Goal: Task Accomplishment & Management: Use online tool/utility

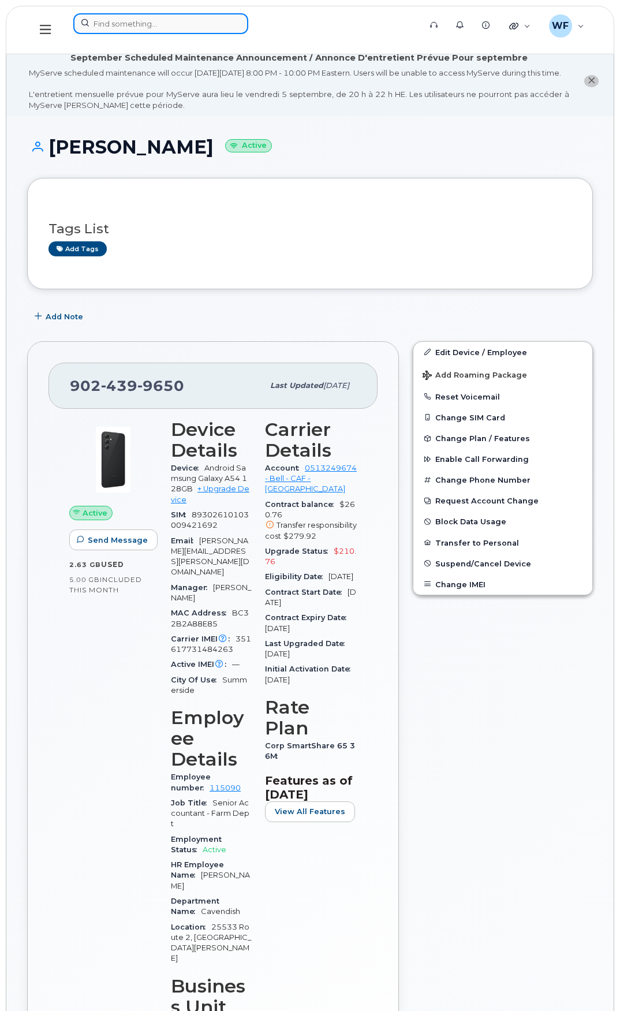
click at [128, 33] on input at bounding box center [160, 23] width 175 height 21
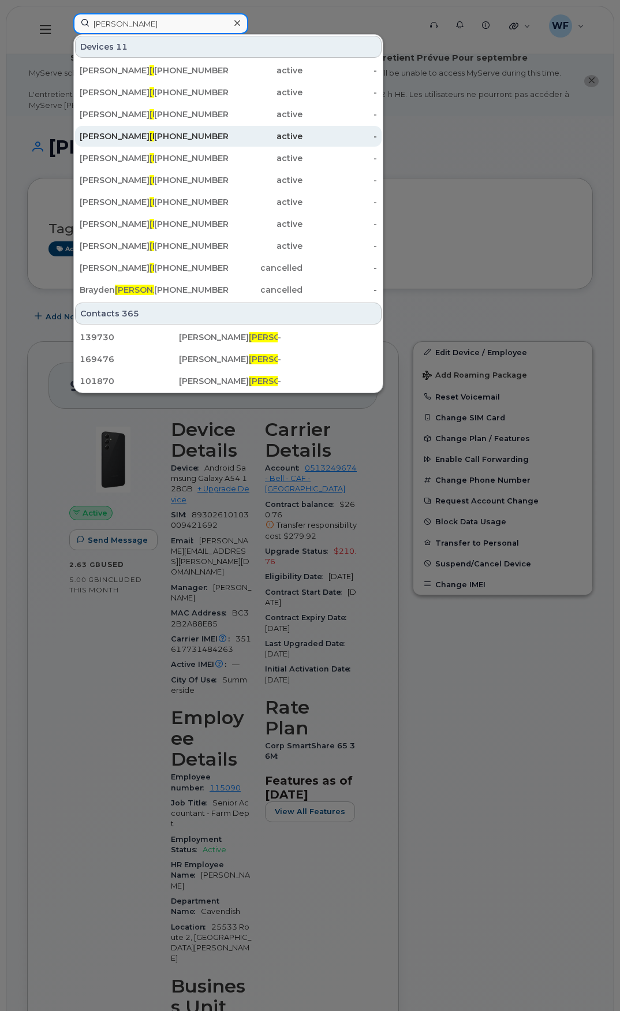
type input "gallant"
click at [128, 131] on div "Paige Gallant" at bounding box center [117, 137] width 75 height 12
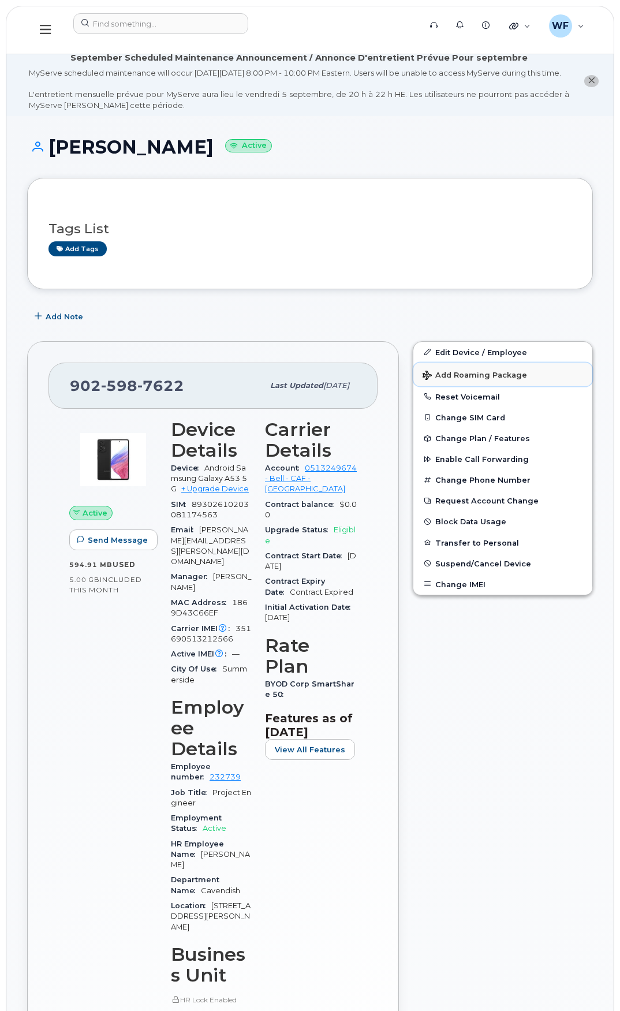
click at [473, 382] on span "Add Roaming Package" at bounding box center [475, 376] width 105 height 11
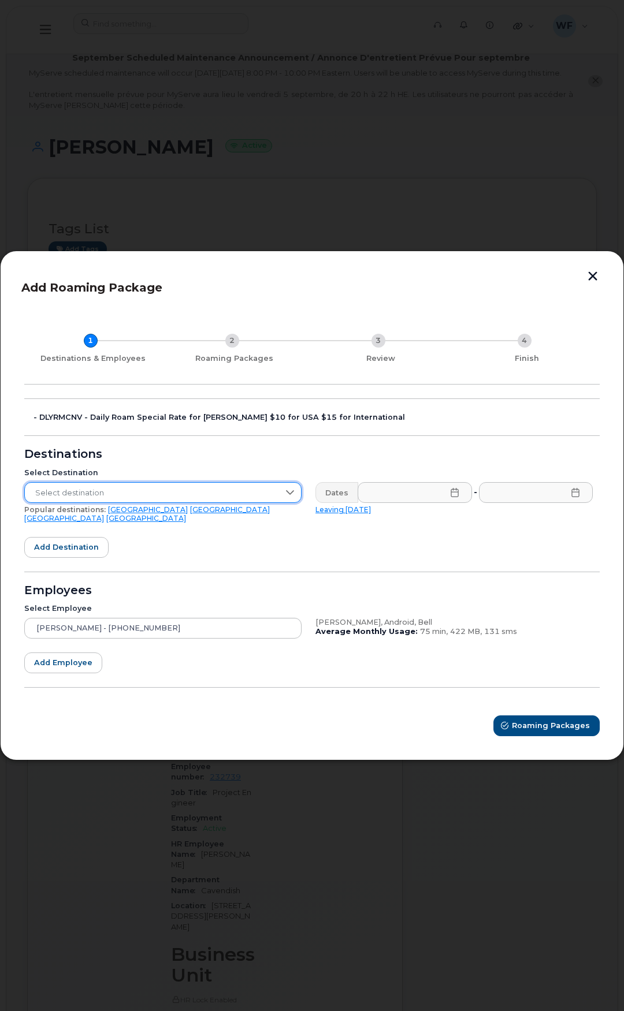
click at [273, 494] on span "Select destination" at bounding box center [152, 493] width 254 height 21
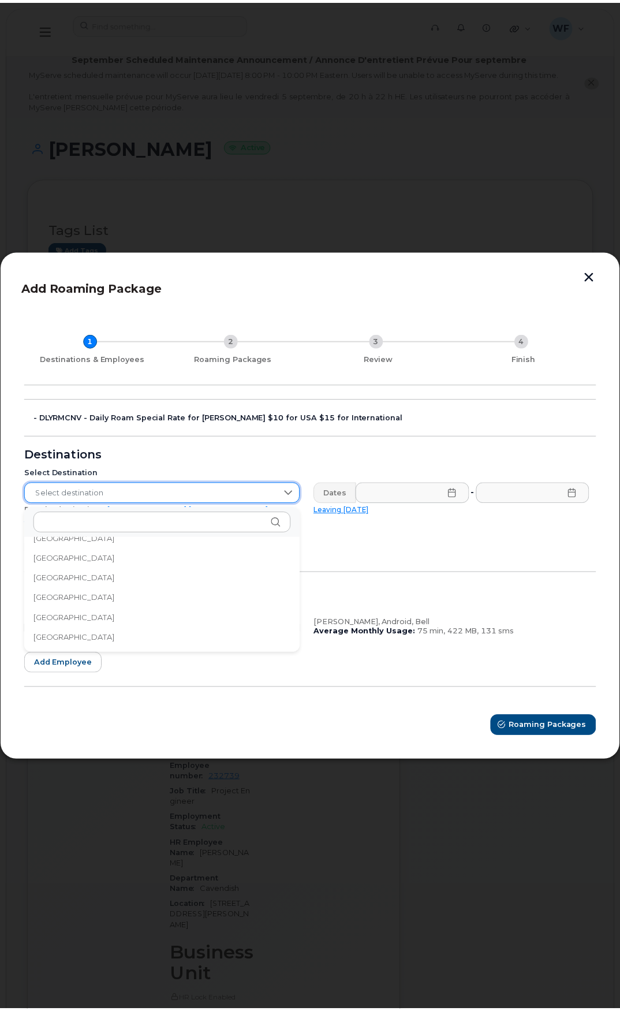
scroll to position [3891, 0]
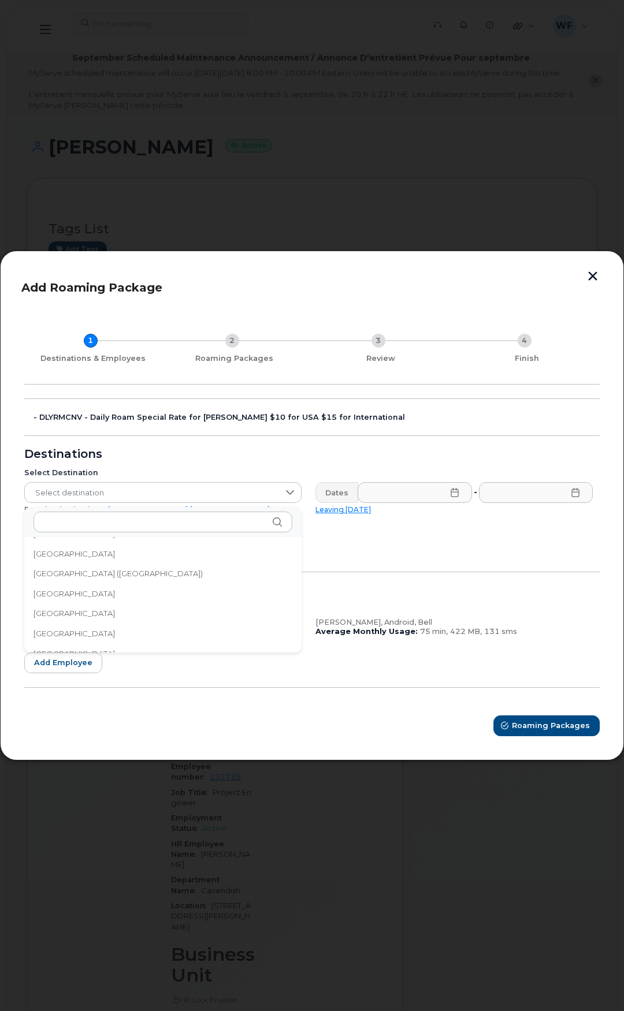
click at [91, 575] on span "[GEOGRAPHIC_DATA] ([GEOGRAPHIC_DATA])" at bounding box center [118, 573] width 169 height 11
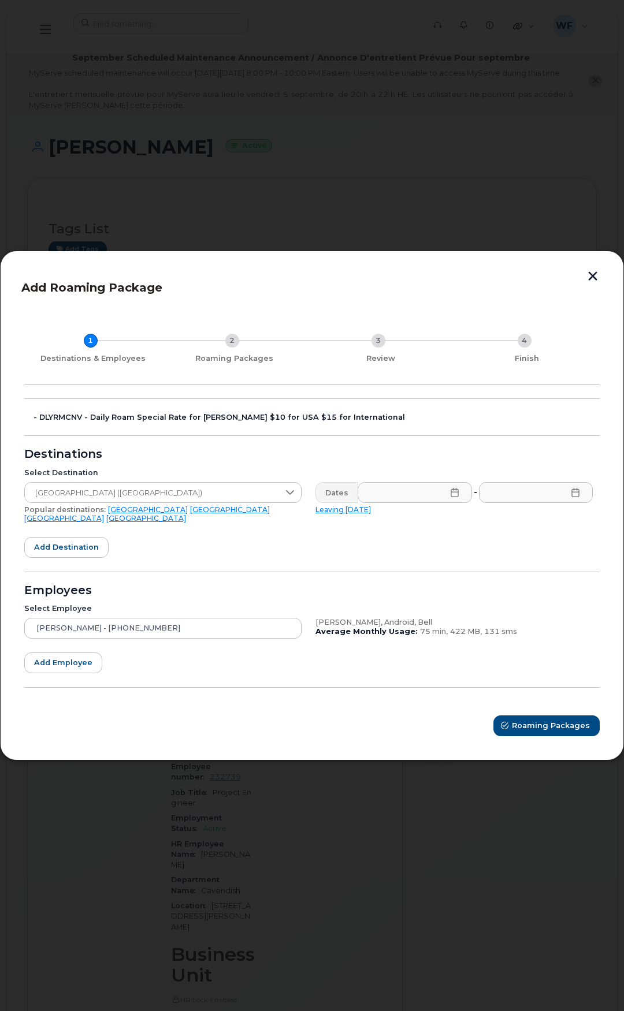
click at [452, 497] on icon at bounding box center [454, 492] width 9 height 9
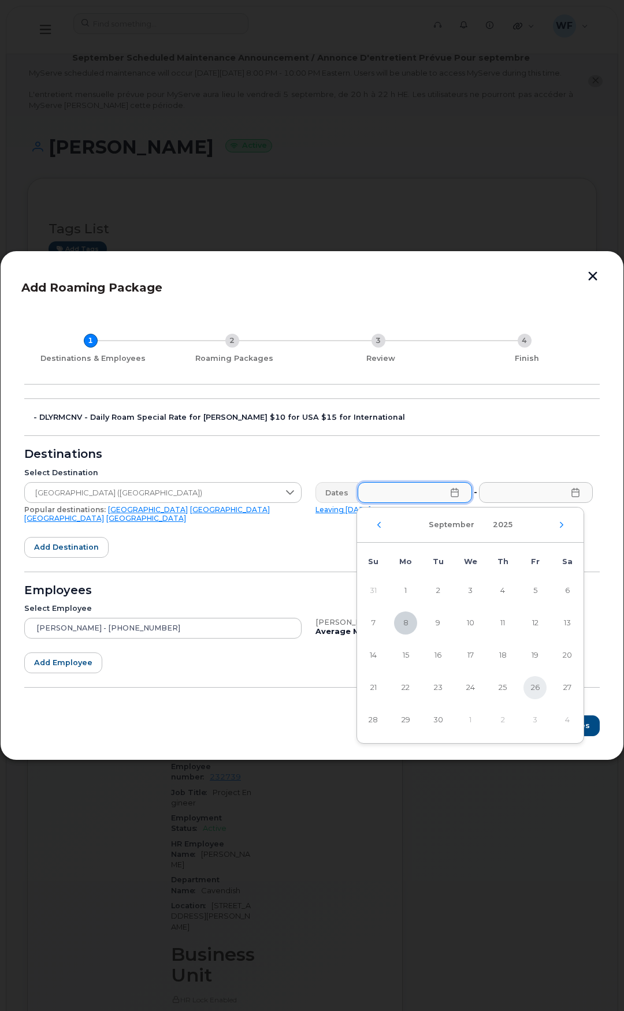
click at [534, 683] on span "26" at bounding box center [534, 687] width 23 height 23
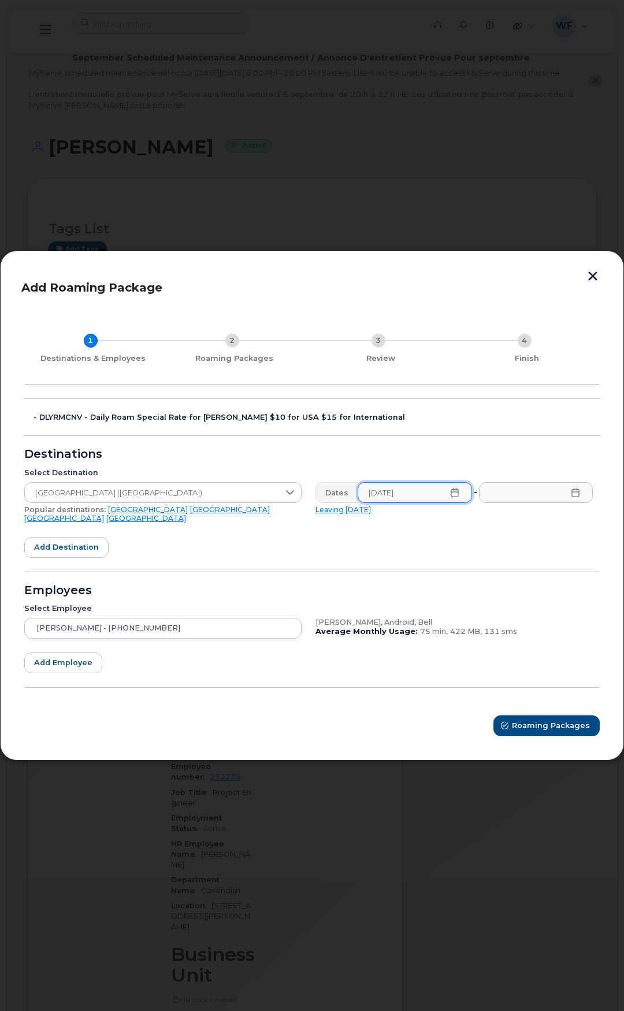
click at [456, 497] on icon at bounding box center [454, 492] width 9 height 9
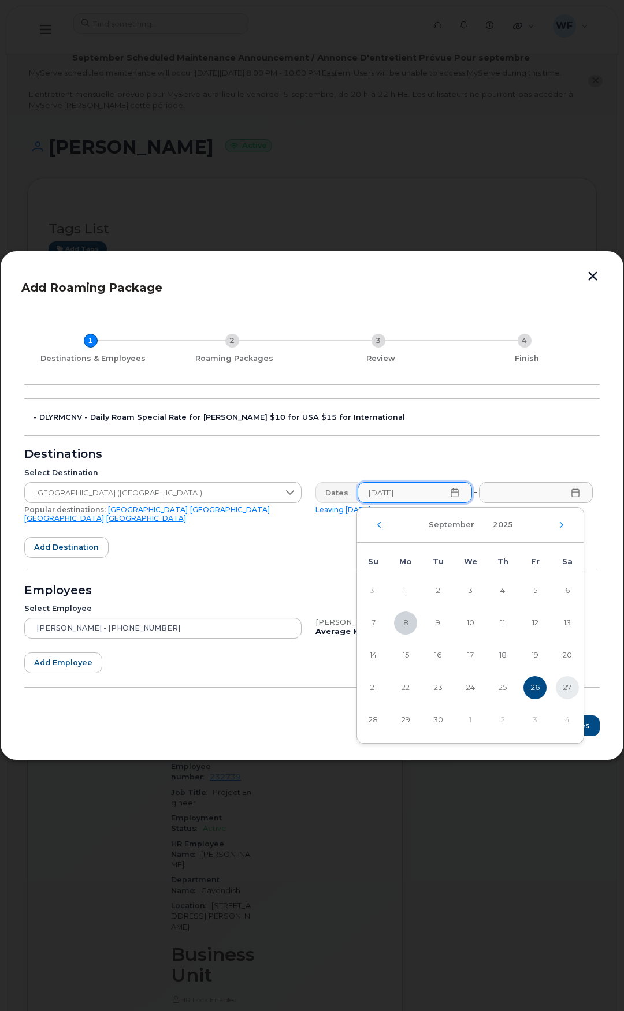
click at [570, 687] on span "27" at bounding box center [567, 687] width 23 height 23
type input "09/27/2025"
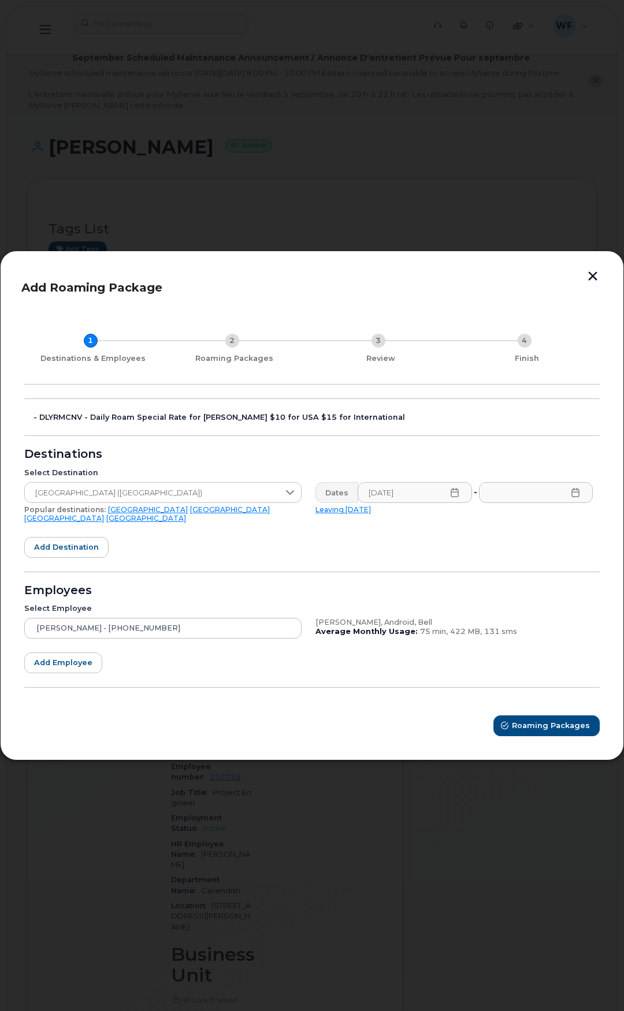
click at [572, 497] on icon at bounding box center [575, 492] width 9 height 9
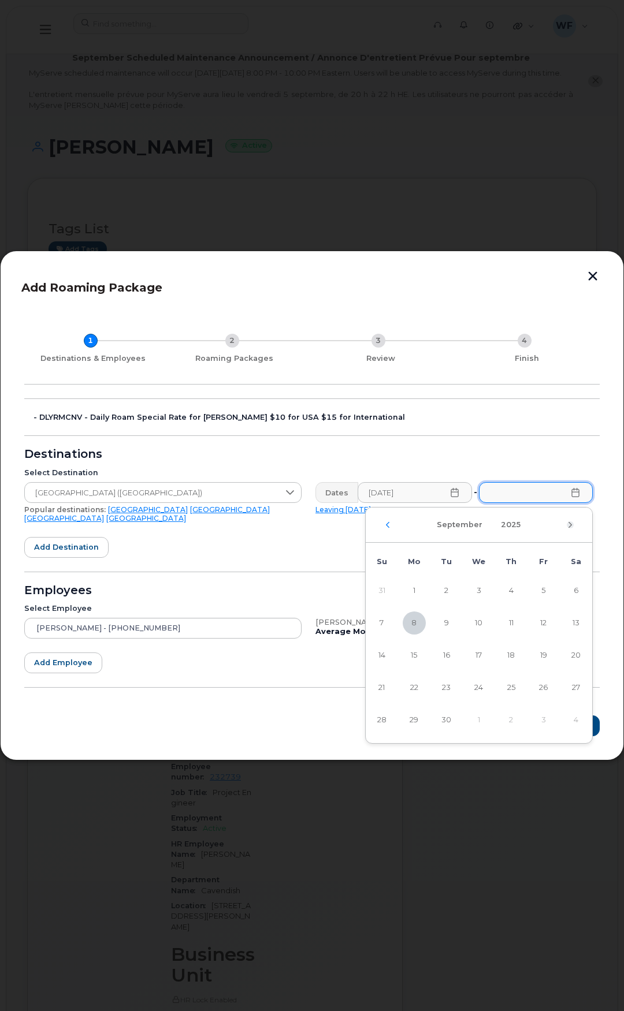
click at [570, 523] on icon "Next Month" at bounding box center [570, 524] width 7 height 9
click at [409, 618] on span "6" at bounding box center [414, 623] width 23 height 23
type input "10/06/2025"
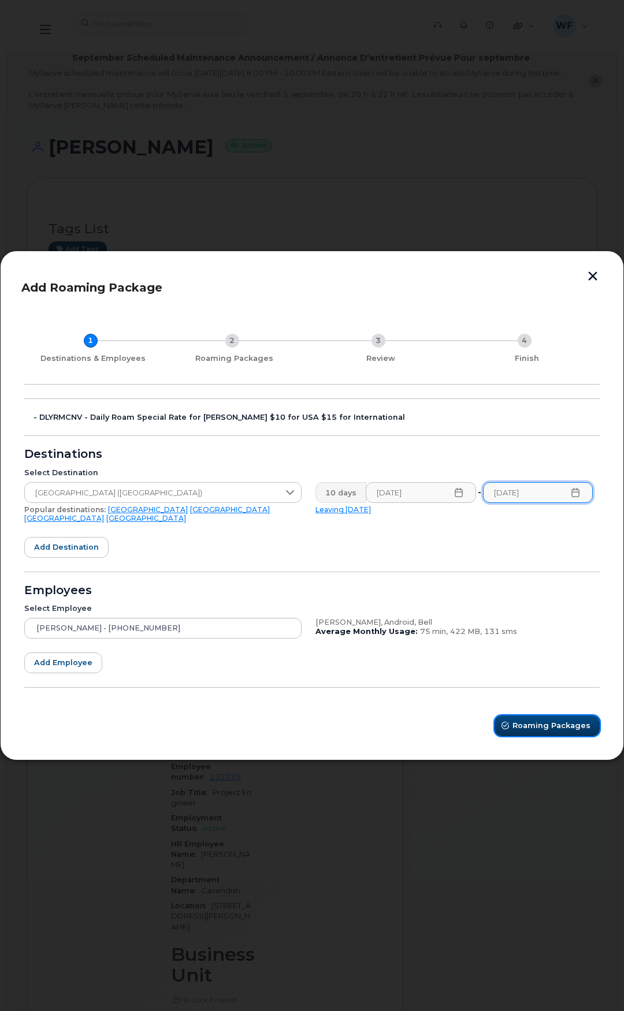
click at [534, 720] on span "Roaming Packages" at bounding box center [551, 725] width 78 height 11
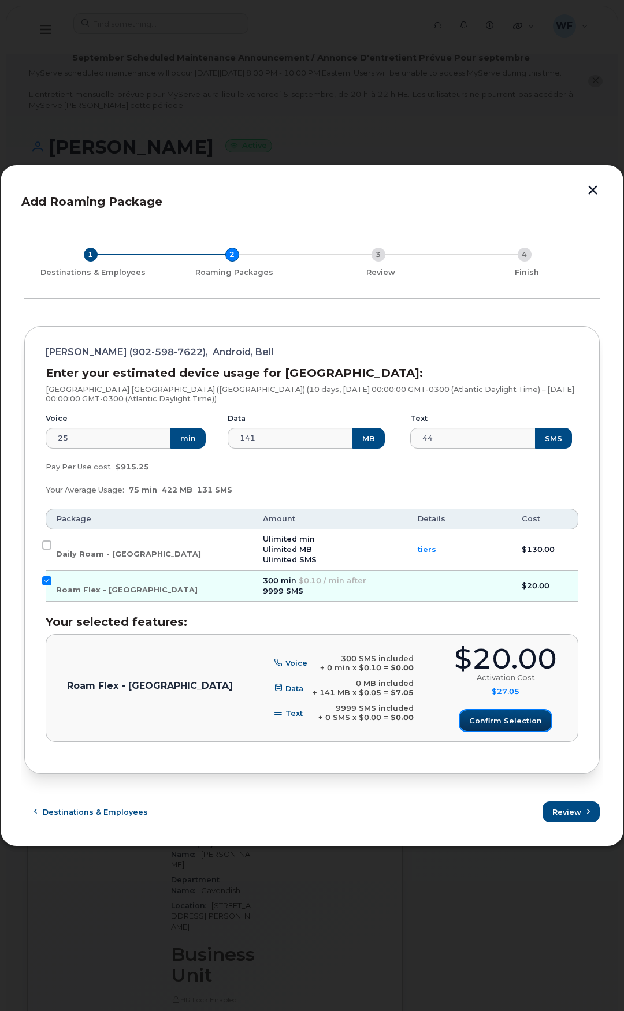
click at [510, 721] on span "Confirm selection" at bounding box center [505, 721] width 73 height 11
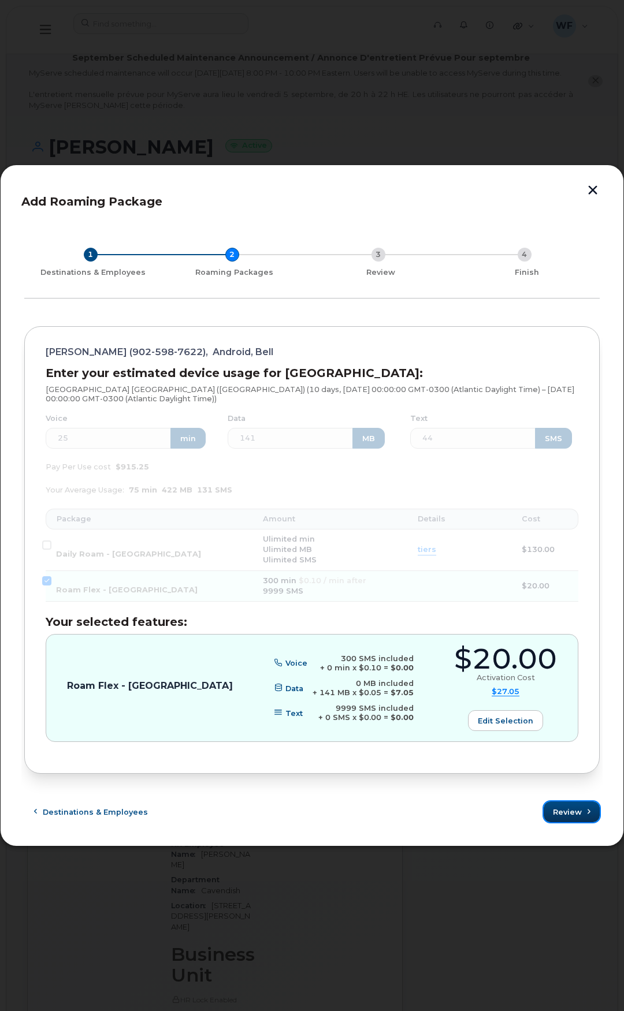
click at [581, 814] on button "Review" at bounding box center [572, 812] width 56 height 21
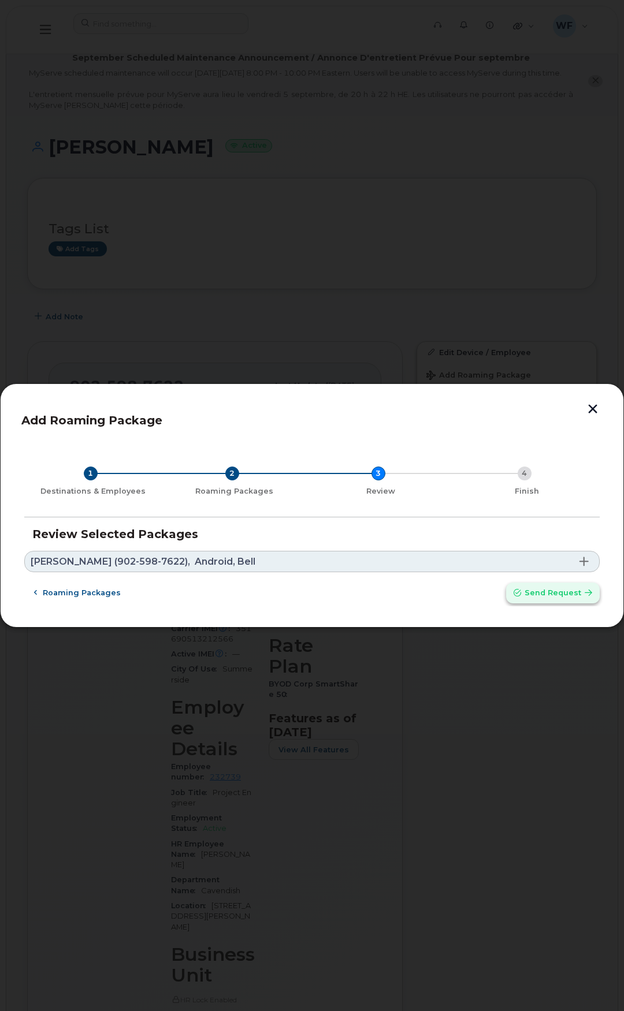
click at [537, 597] on span "Send request" at bounding box center [552, 592] width 57 height 11
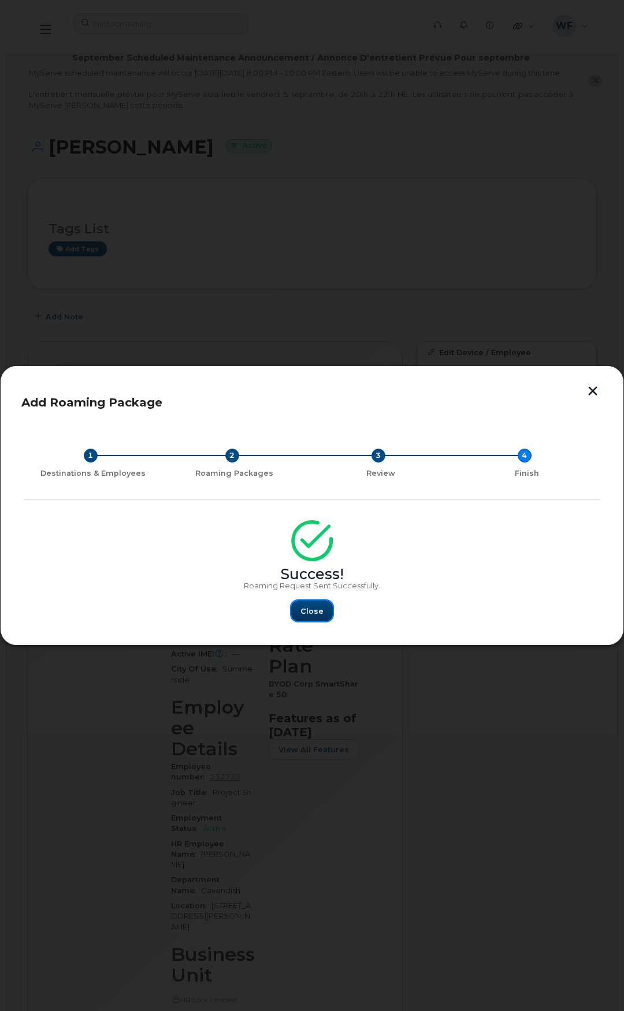
click at [304, 614] on span "Close" at bounding box center [311, 611] width 23 height 11
